Goal: Information Seeking & Learning: Learn about a topic

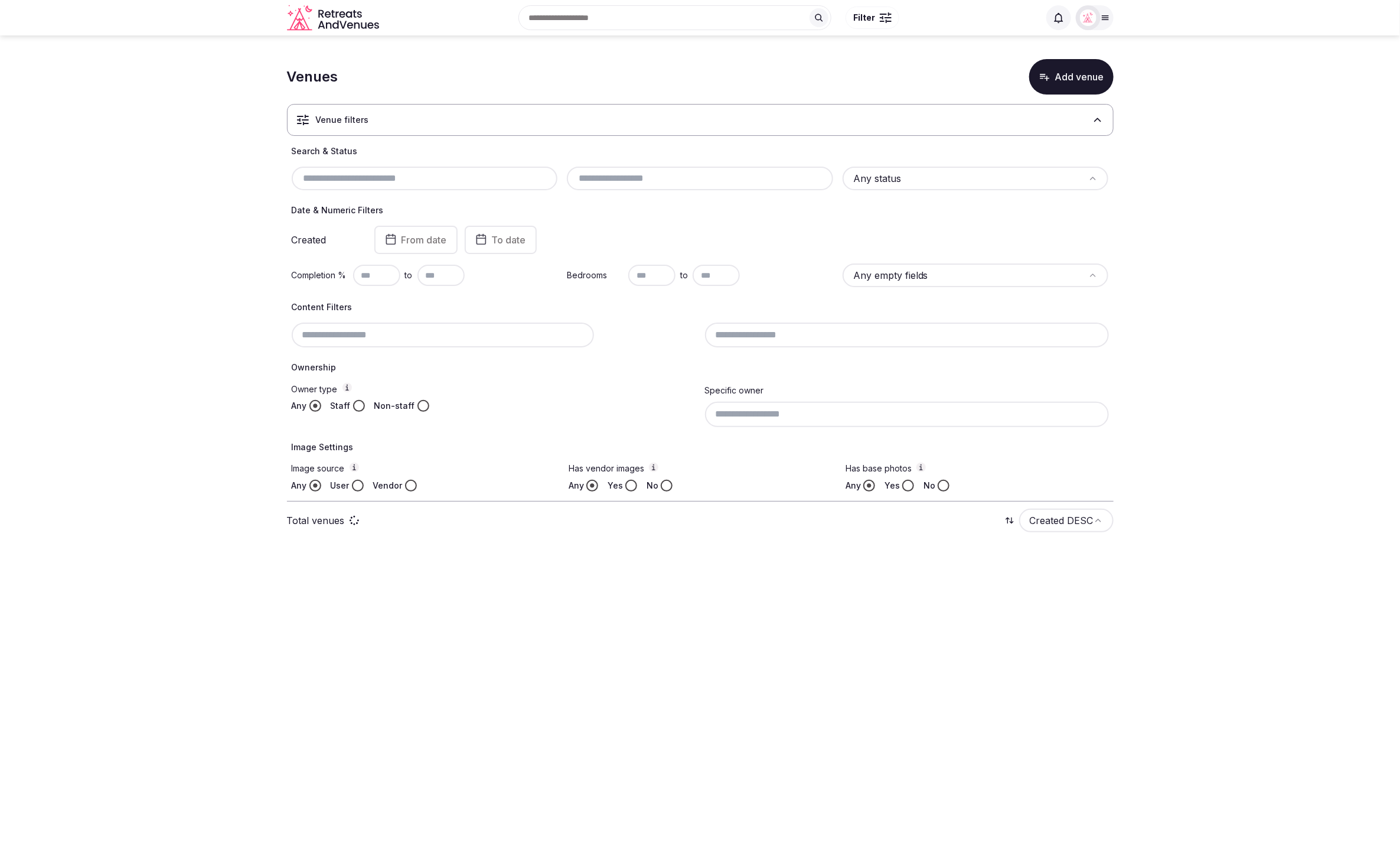
click at [1221, 219] on section "Venues Add venue Venue filters Search & Status Any status Date & Numeric Filter…" at bounding box center [700, 299] width 1400 height 528
click at [1105, 20] on icon at bounding box center [1106, 17] width 10 height 10
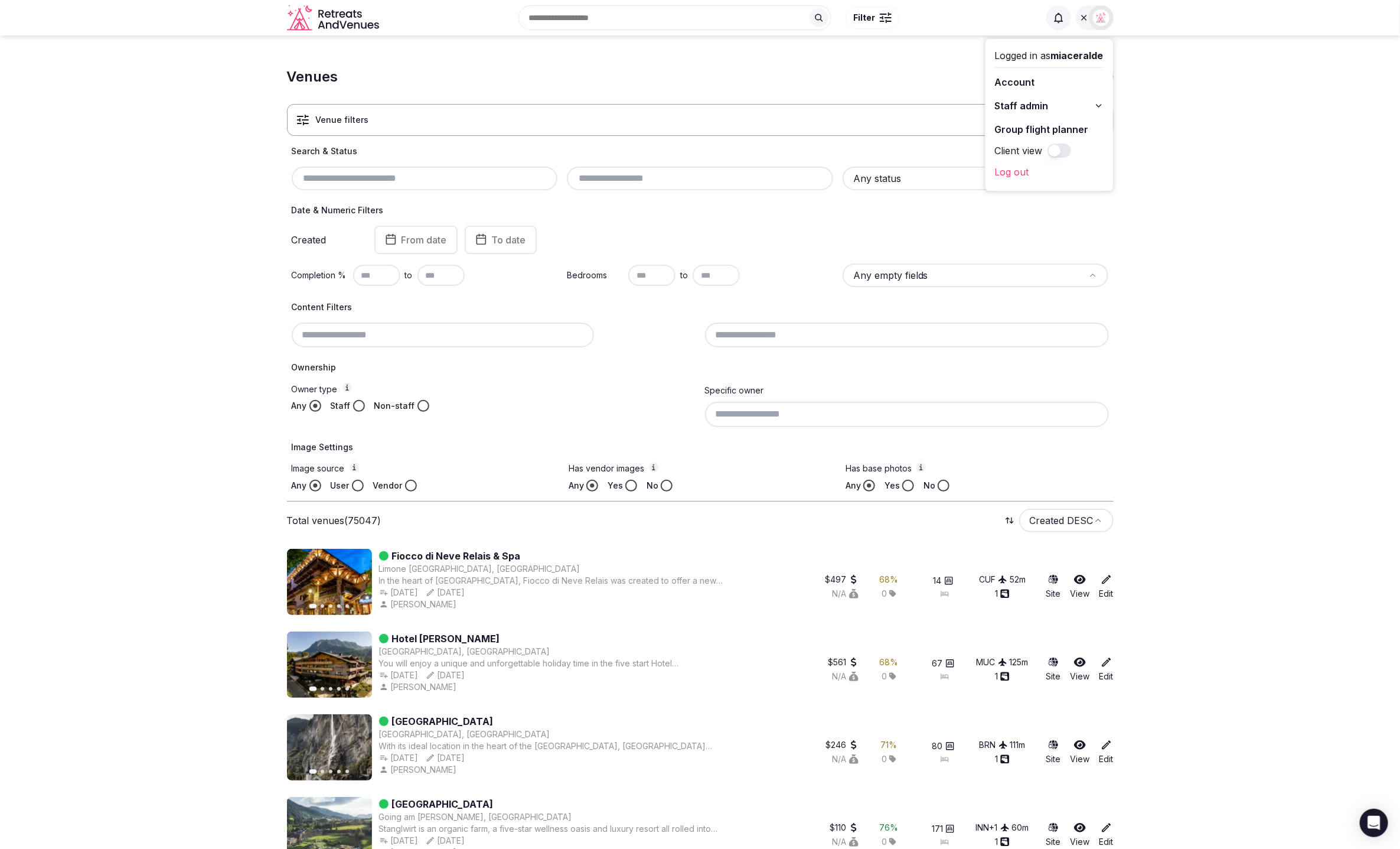
click at [1100, 107] on icon at bounding box center [1099, 106] width 10 height 10
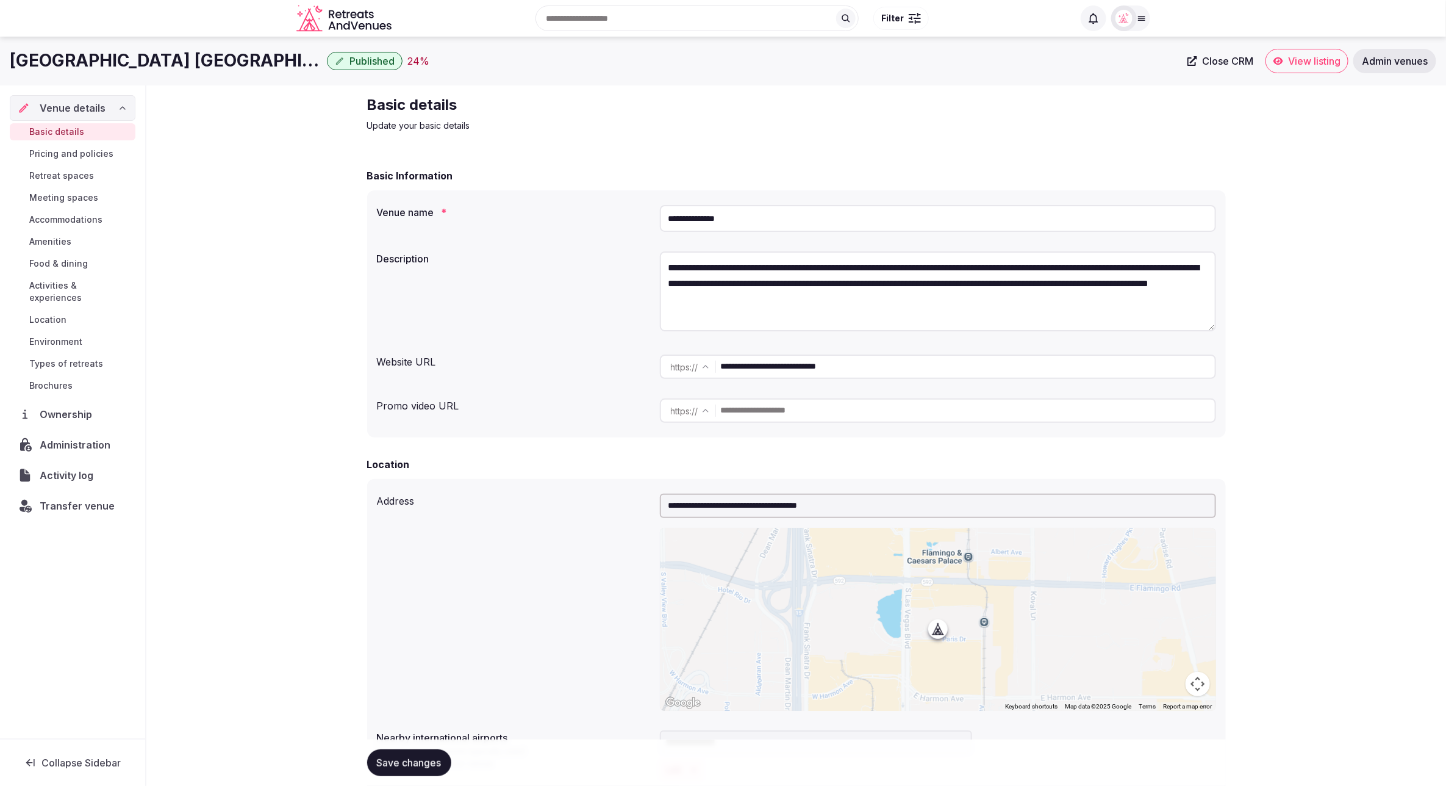
click at [79, 498] on span "Transfer venue" at bounding box center [77, 505] width 75 height 15
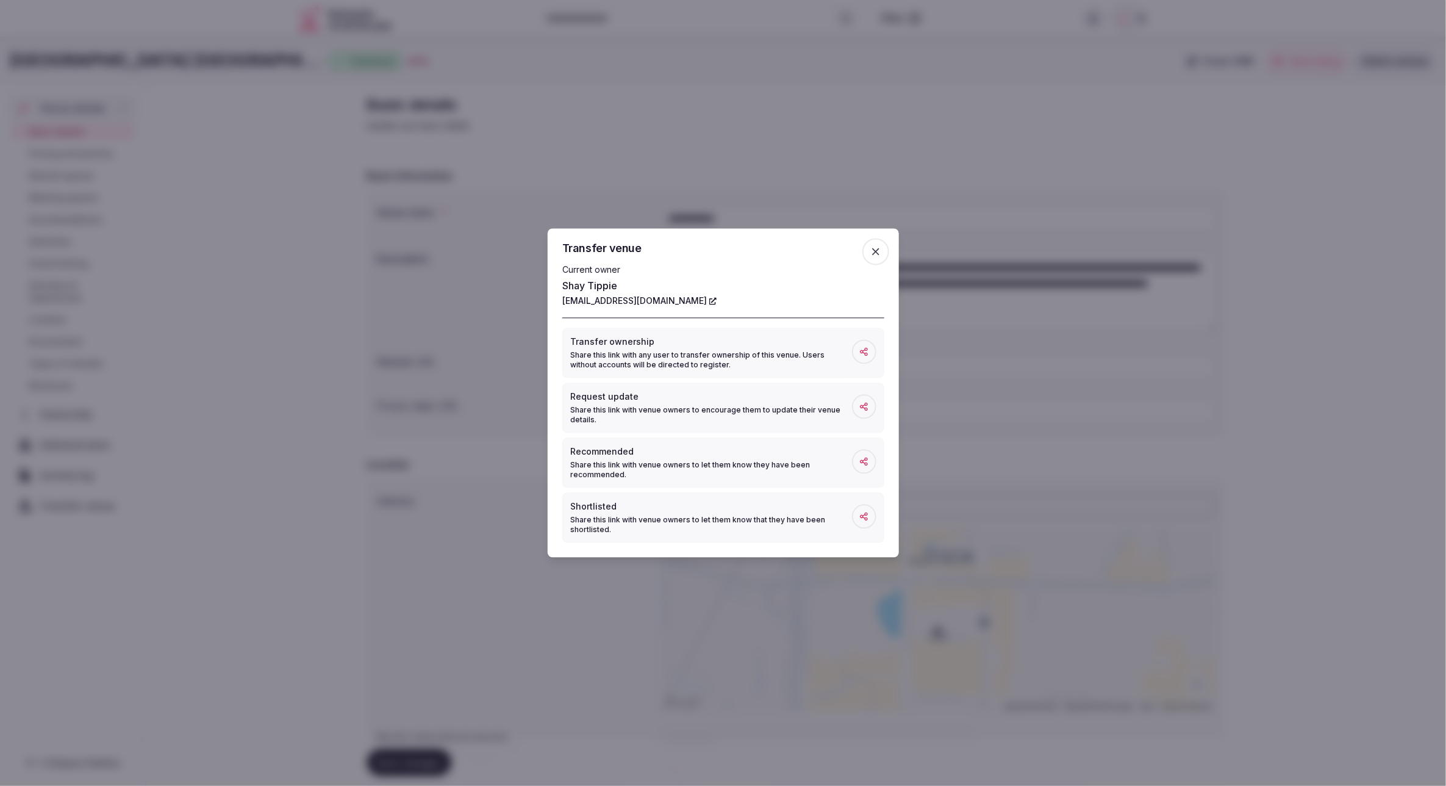
click at [882, 253] on span "button" at bounding box center [876, 252] width 27 height 27
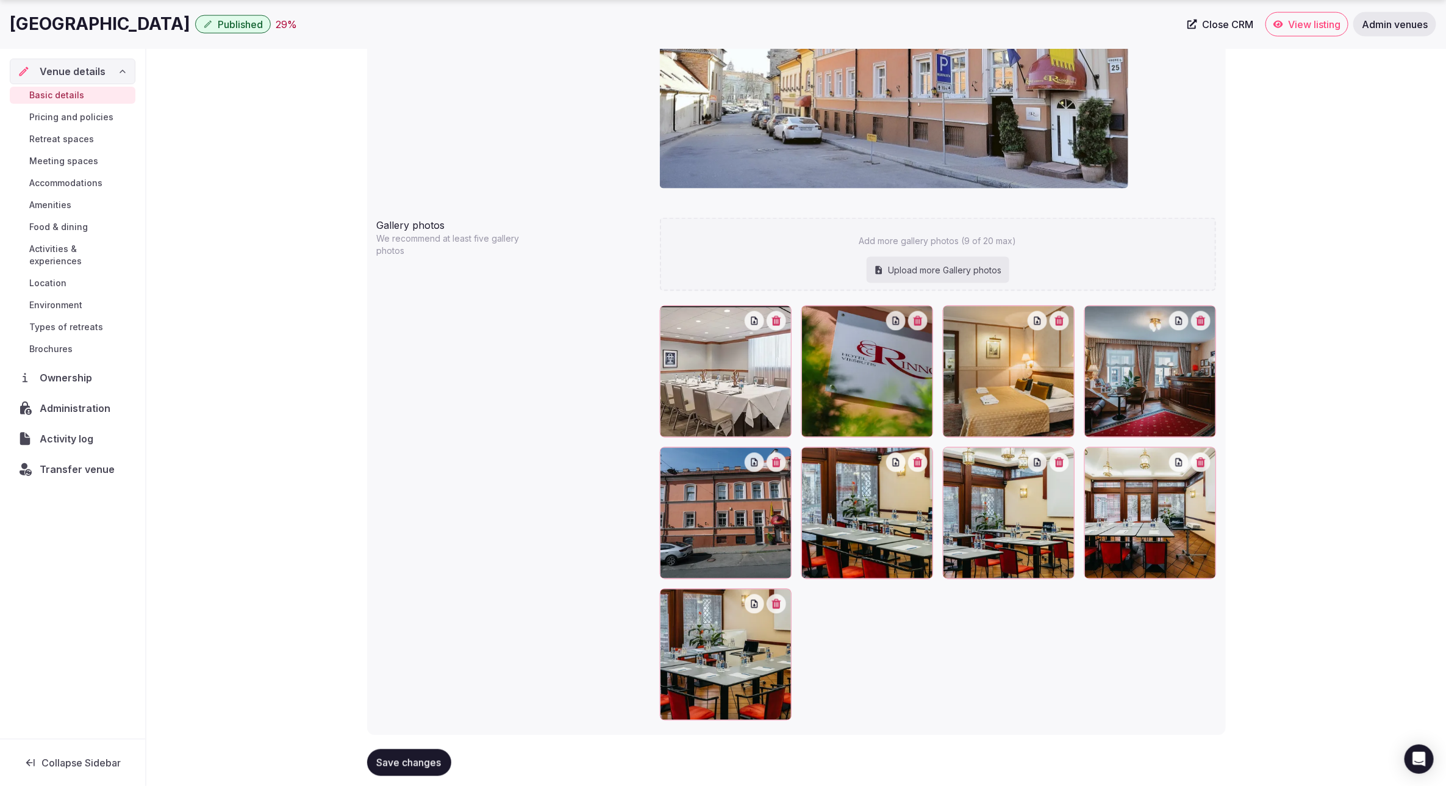
scroll to position [1103, 0]
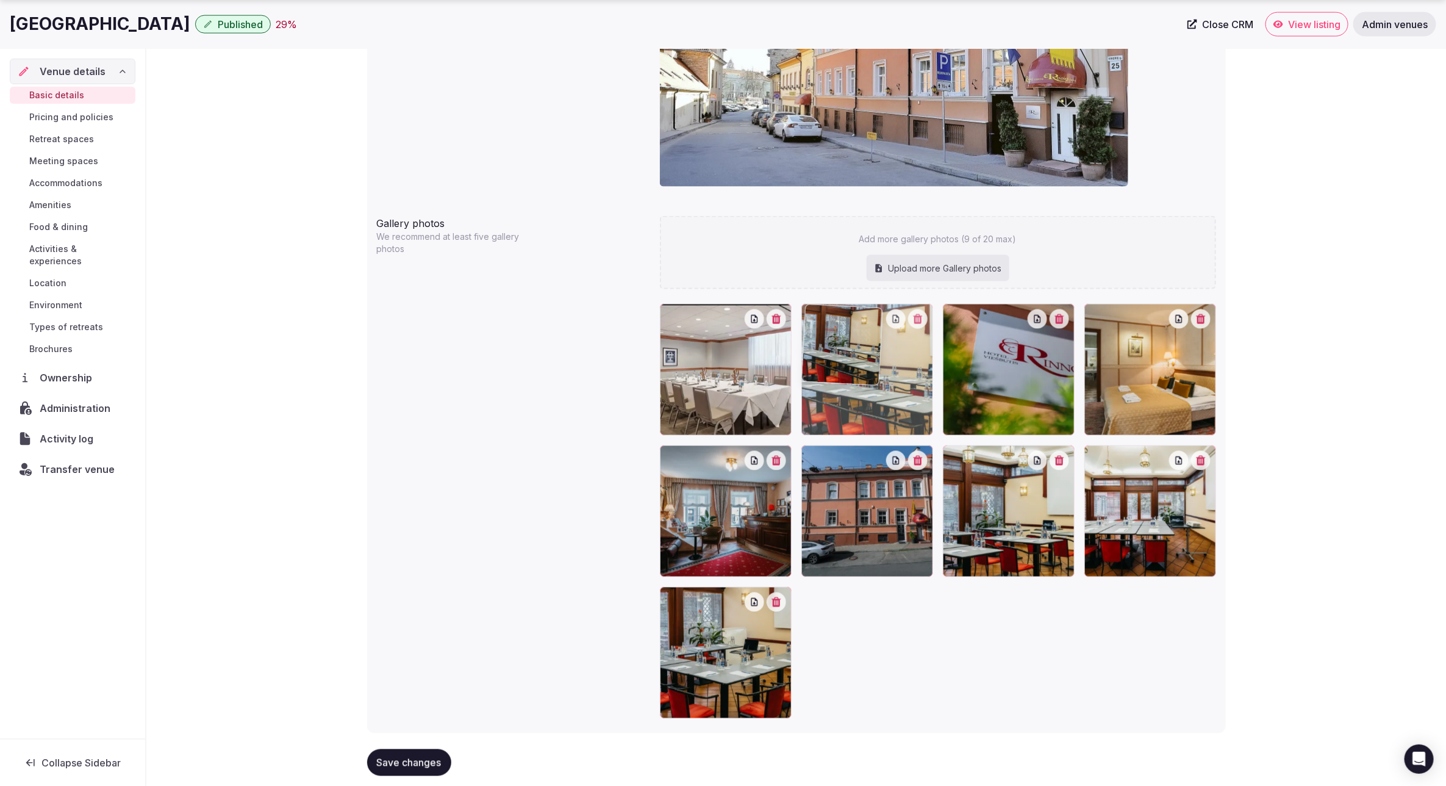
drag, startPoint x: 870, startPoint y: 490, endPoint x: 863, endPoint y: 393, distance: 97.3
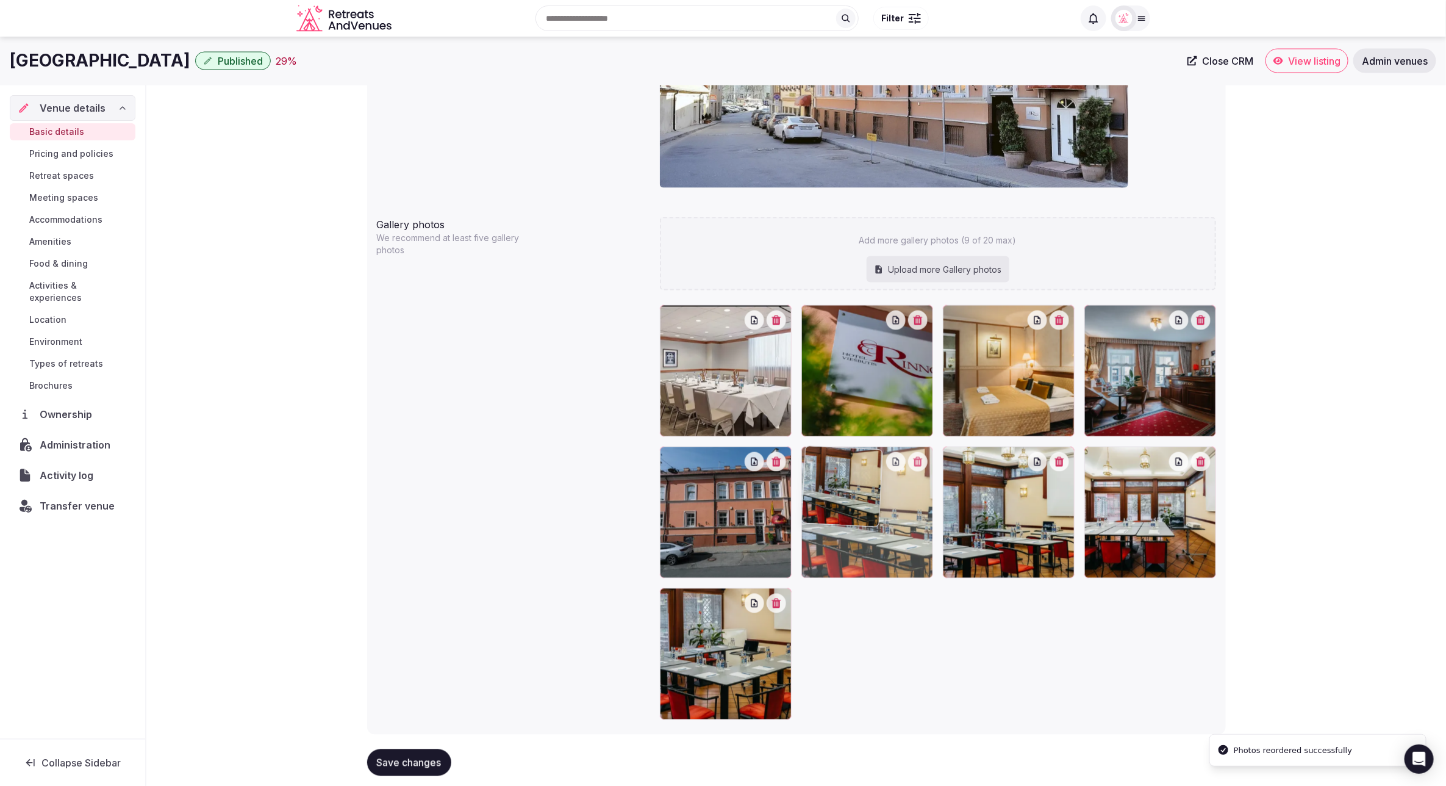
drag, startPoint x: 867, startPoint y: 403, endPoint x: 867, endPoint y: 542, distance: 139.1
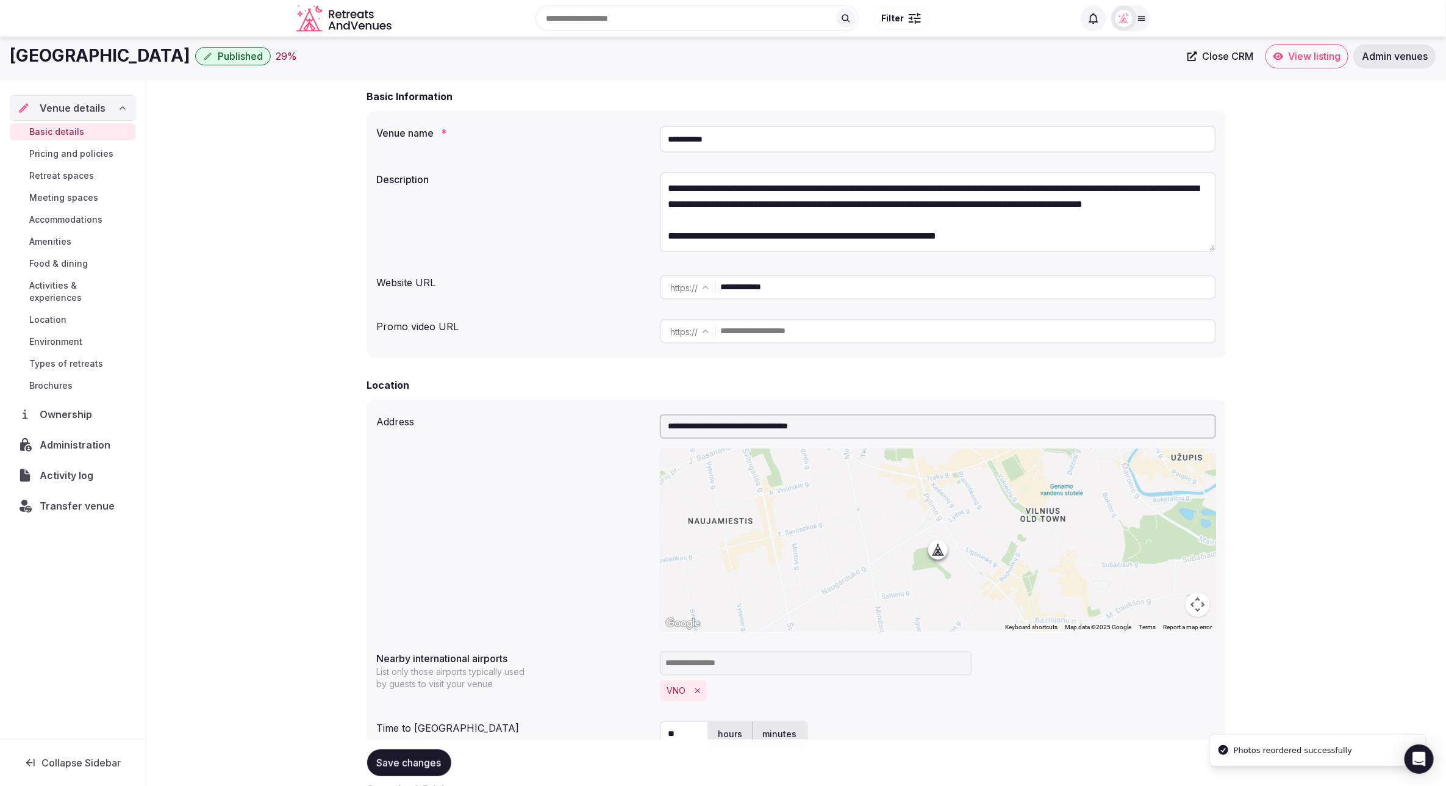
scroll to position [0, 0]
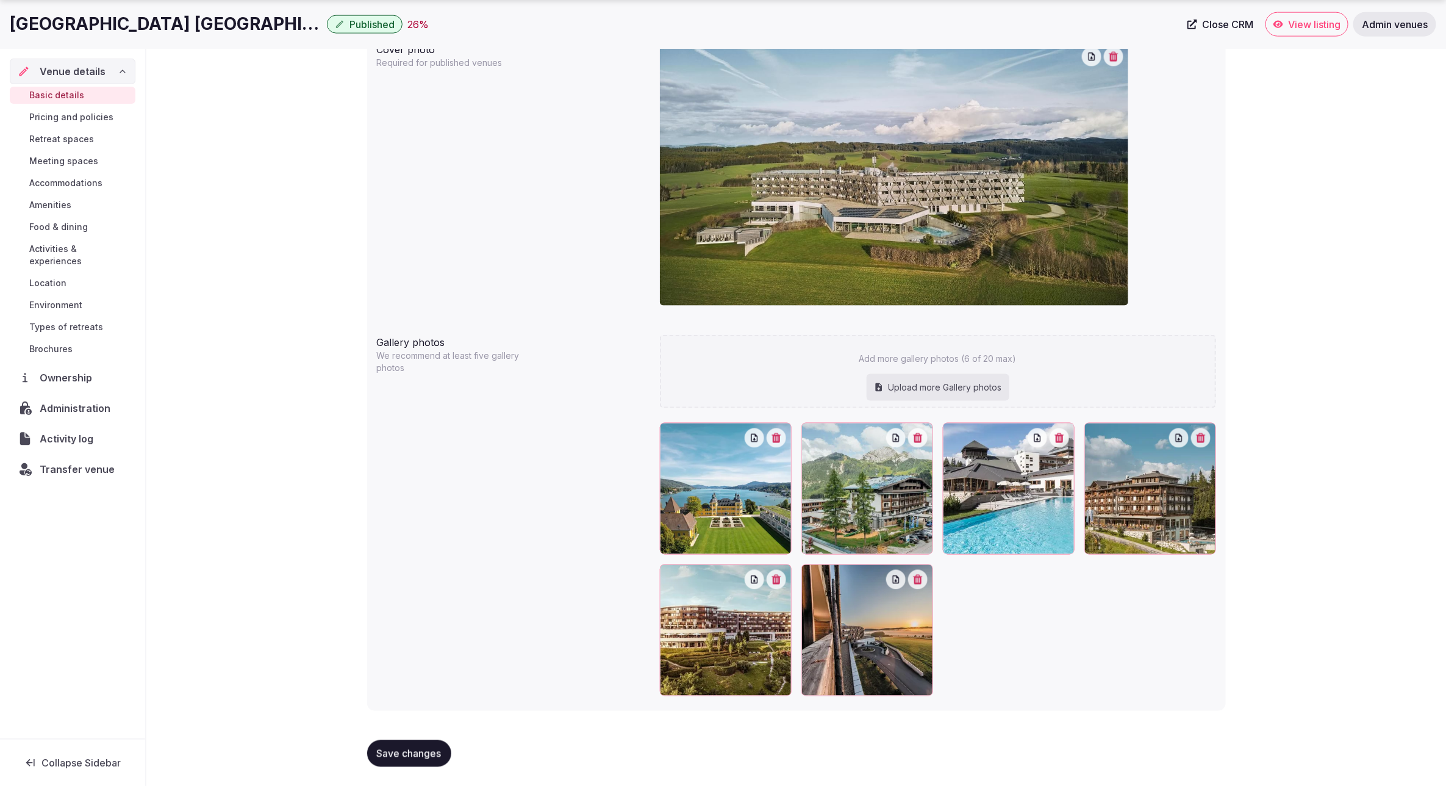
scroll to position [1041, 0]
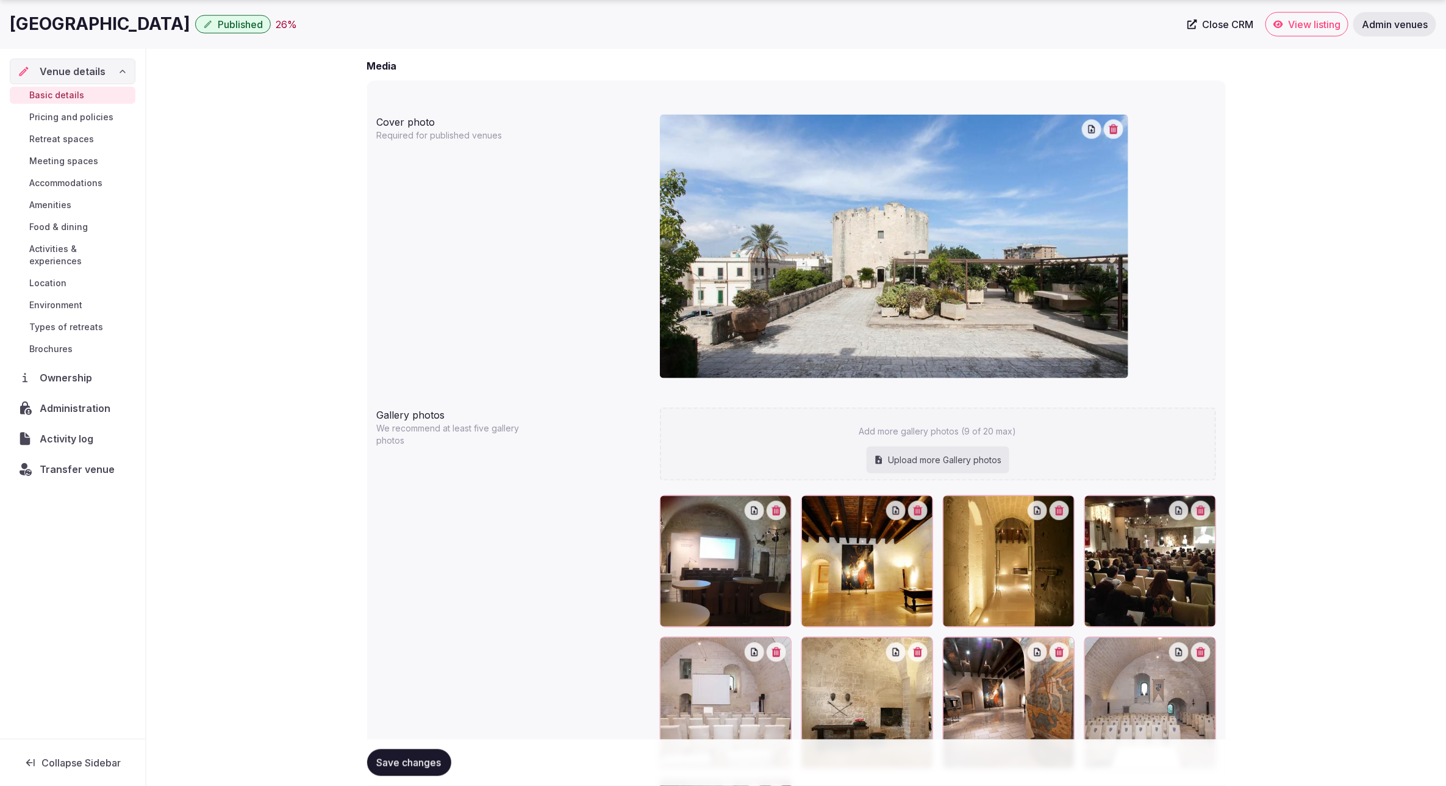
scroll to position [1005, 0]
